Goal: Transaction & Acquisition: Purchase product/service

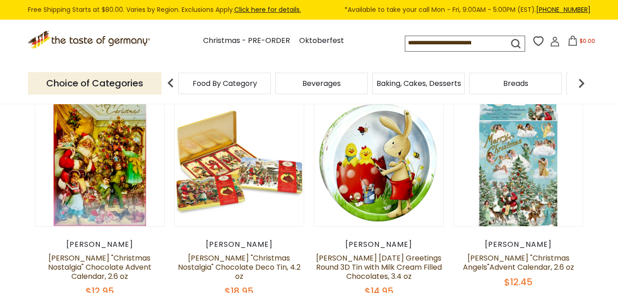
scroll to position [99, 0]
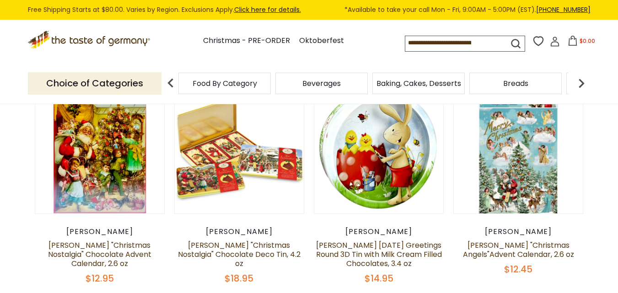
click at [103, 43] on icon ".st0{fill:#EDD300;} .st1{fill:#D33E21;}" at bounding box center [90, 40] width 124 height 19
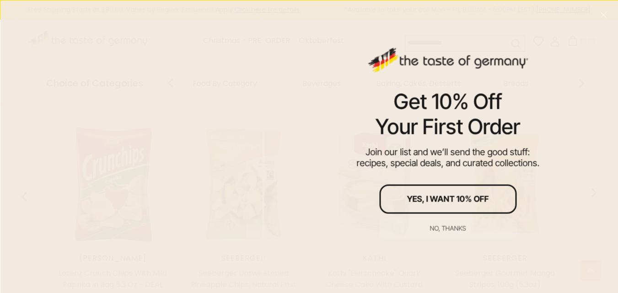
scroll to position [415, 0]
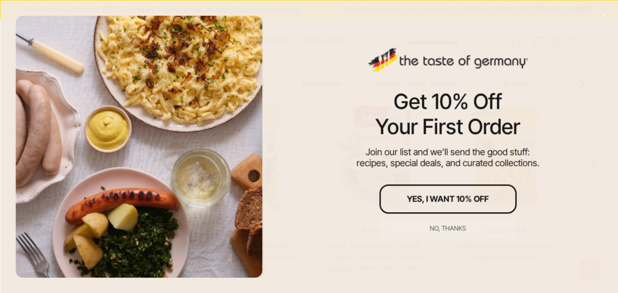
drag, startPoint x: 624, startPoint y: 32, endPoint x: 624, endPoint y: 87, distance: 55.3
click at [454, 229] on div "No, thanks" at bounding box center [448, 228] width 36 height 6
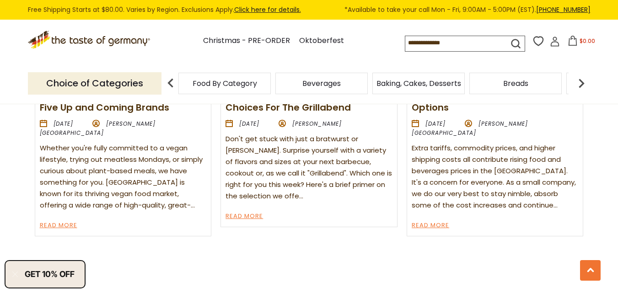
scroll to position [1217, 0]
click at [406, 47] on input at bounding box center [448, 42] width 87 height 13
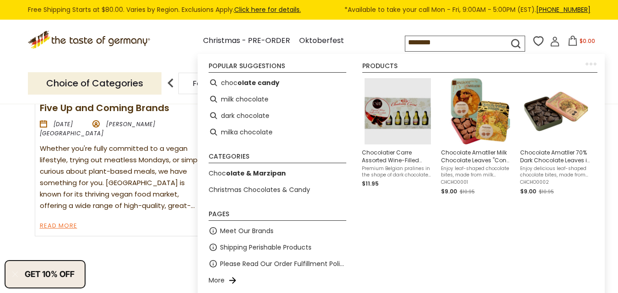
type input "*********"
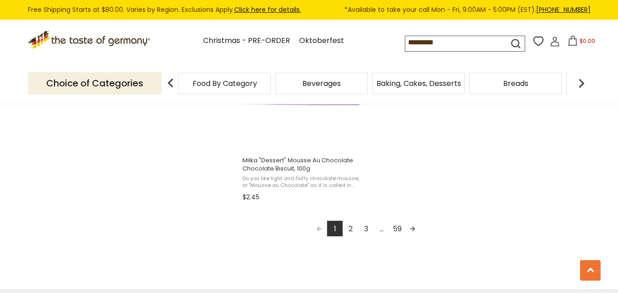
scroll to position [1760, 0]
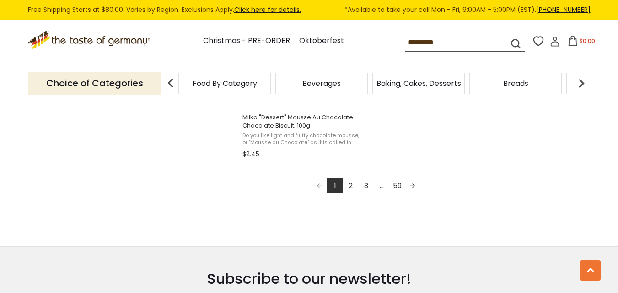
click at [349, 183] on link "2" at bounding box center [350, 186] width 16 height 16
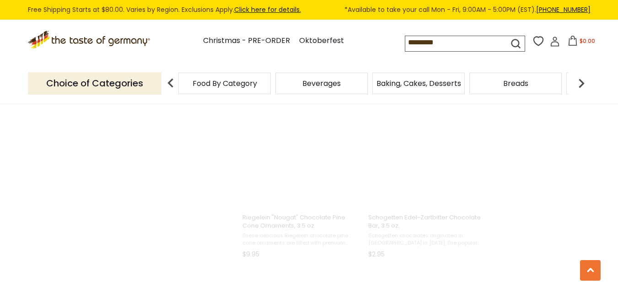
scroll to position [0, 0]
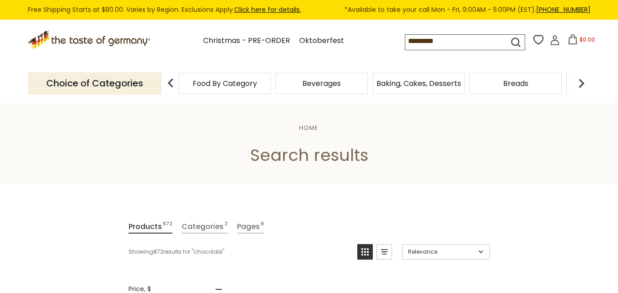
type input "*********"
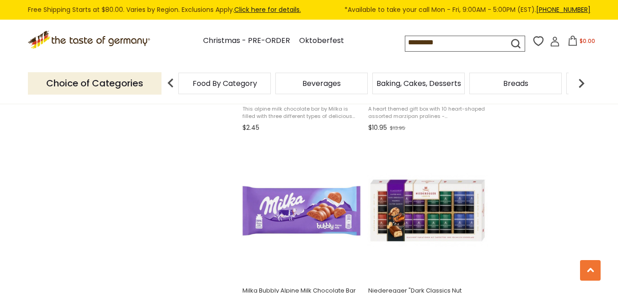
scroll to position [985, 0]
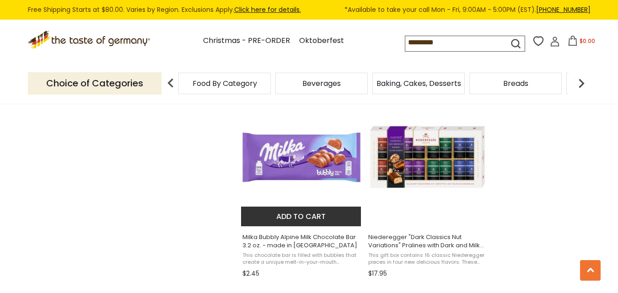
click at [321, 176] on img "Milka Bubbly Alpine Milk Chocolate Bar 3.2 oz. - made in Germany" at bounding box center [301, 157] width 121 height 121
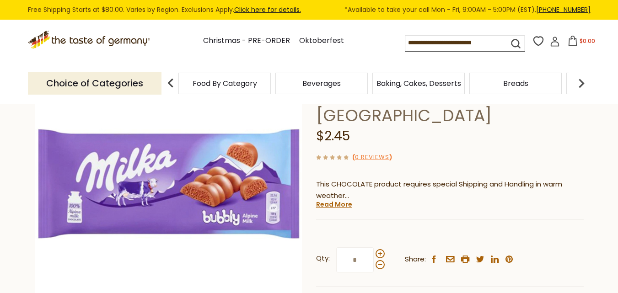
scroll to position [98, 0]
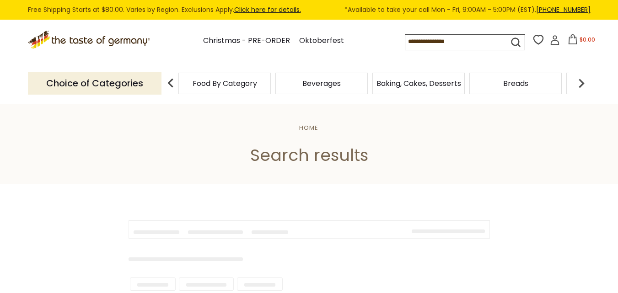
type input "*********"
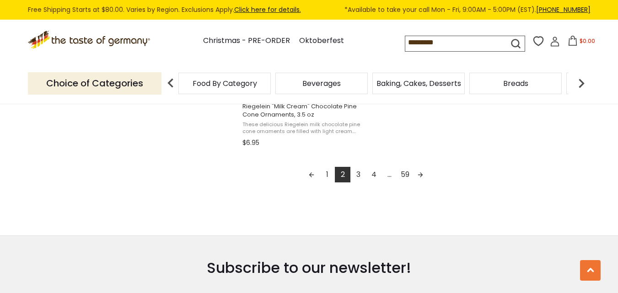
scroll to position [1718, 0]
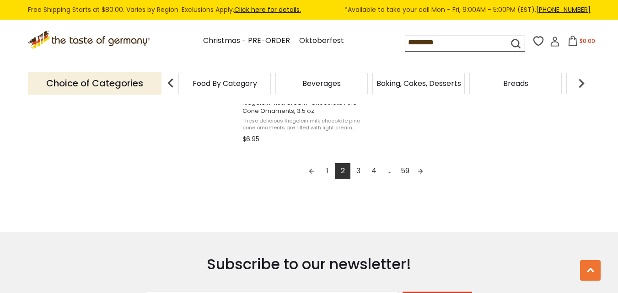
click at [361, 171] on link "3" at bounding box center [358, 171] width 16 height 16
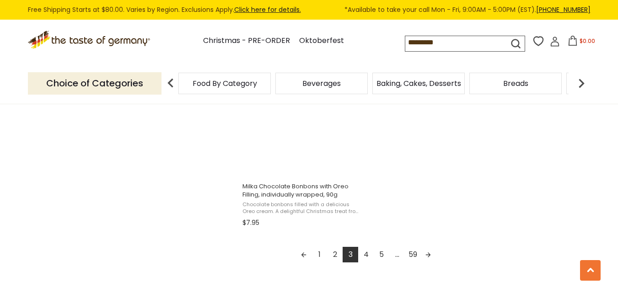
scroll to position [1676, 0]
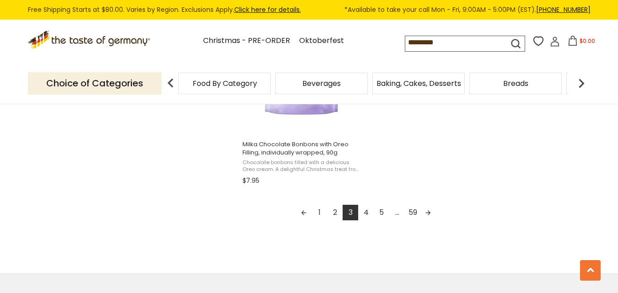
click at [366, 215] on link "4" at bounding box center [366, 213] width 16 height 16
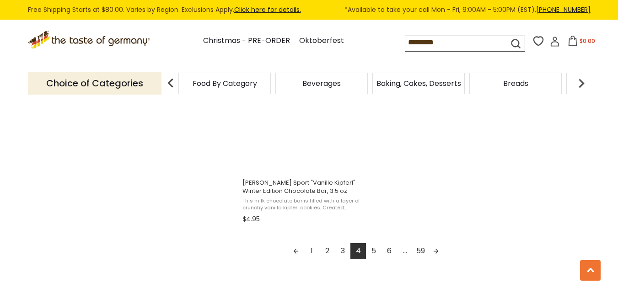
scroll to position [1649, 0]
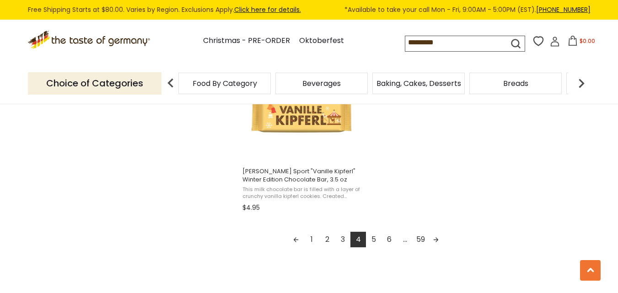
click at [375, 239] on link "5" at bounding box center [374, 240] width 16 height 16
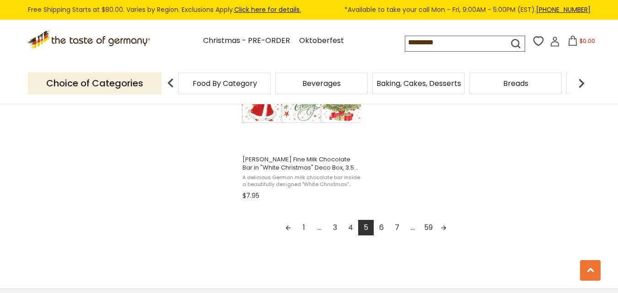
scroll to position [1687, 0]
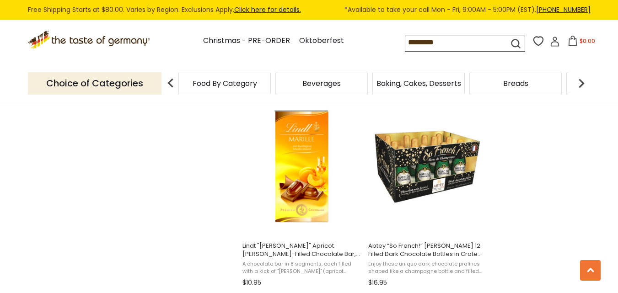
scroll to position [1382, 0]
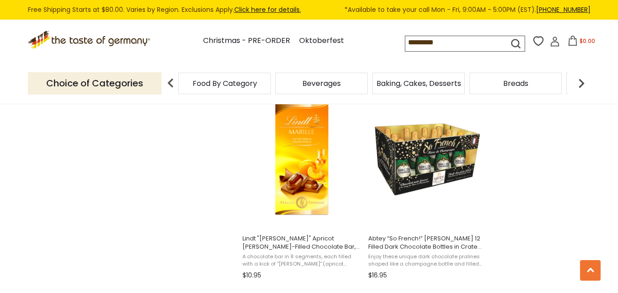
scroll to position [1319, 0]
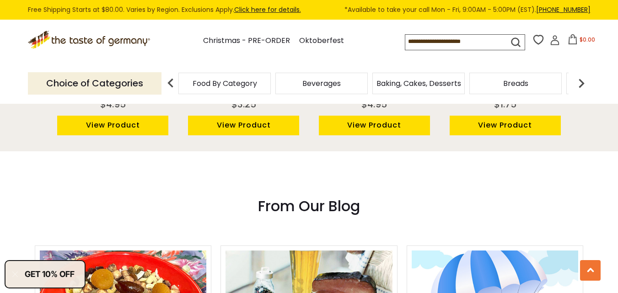
scroll to position [1217, 0]
